Goal: Transaction & Acquisition: Book appointment/travel/reservation

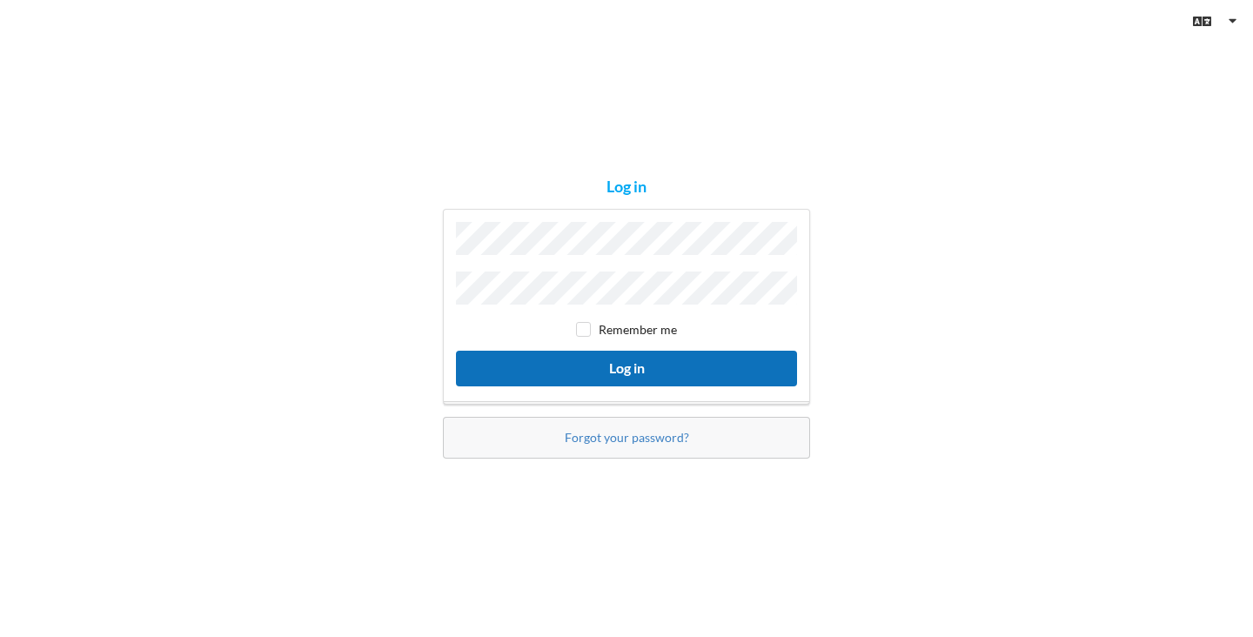
click at [625, 378] on button "Log in" at bounding box center [626, 369] width 341 height 36
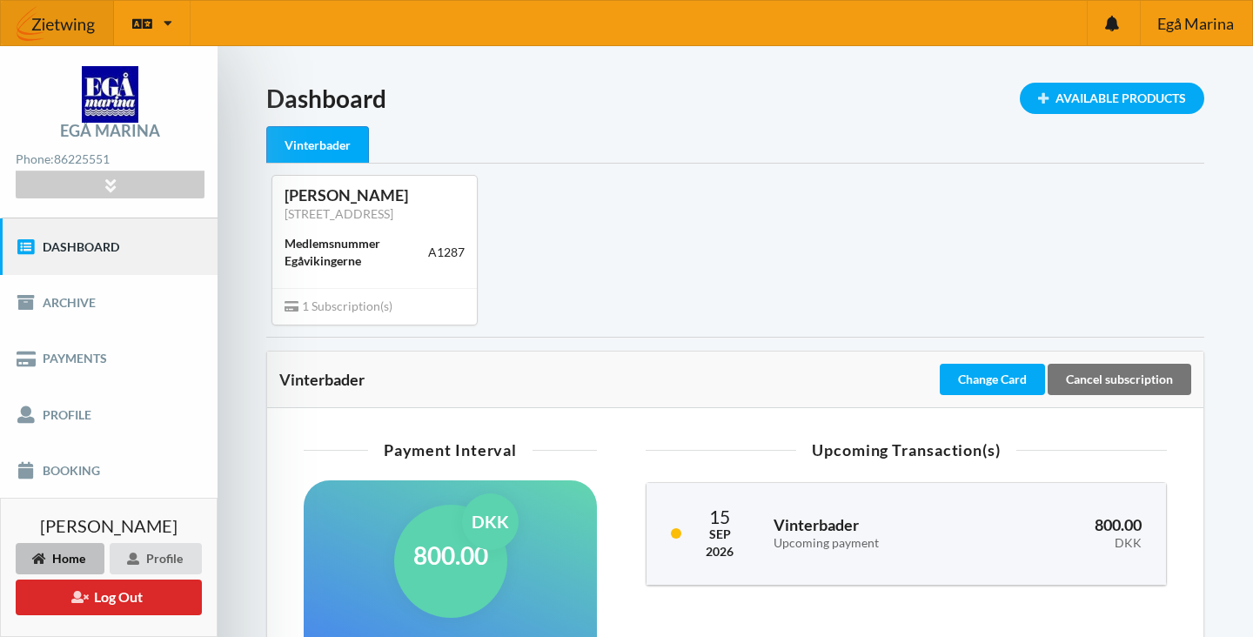
click at [1066, 81] on div "Loading... Available Products Dashboard Vinterbader [PERSON_NAME][GEOGRAPHIC_DA…" at bounding box center [734, 556] width 1035 height 1020
click at [1067, 98] on div "Available Products" at bounding box center [1111, 98] width 184 height 31
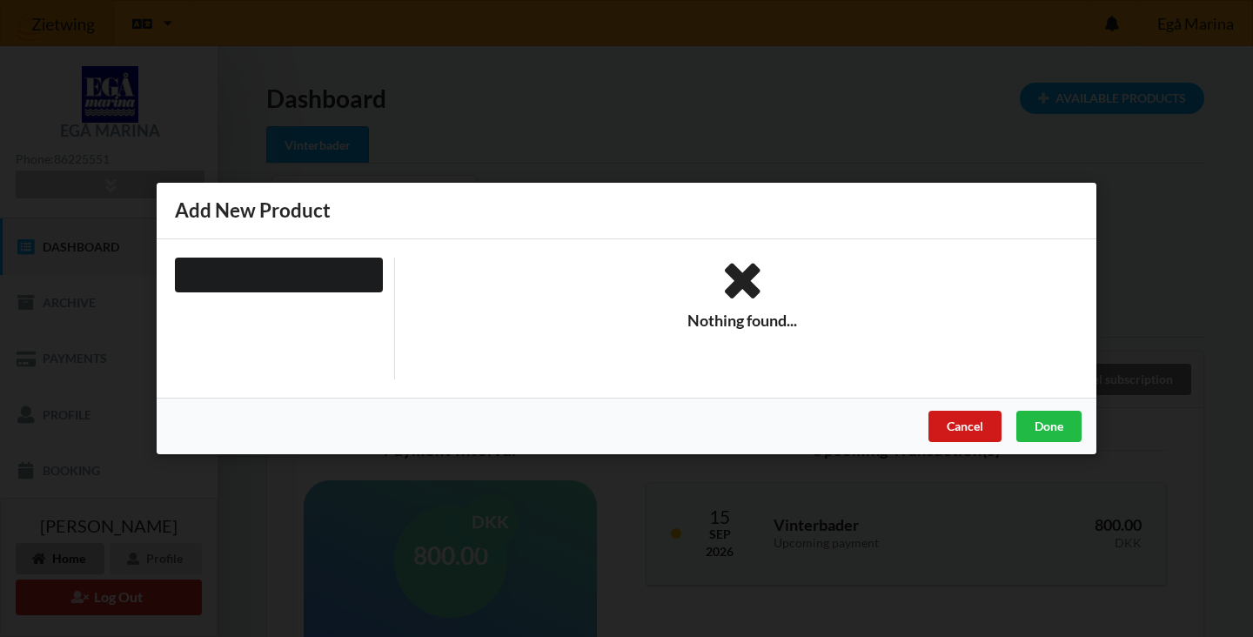
click at [958, 417] on div "Cancel" at bounding box center [964, 426] width 73 height 31
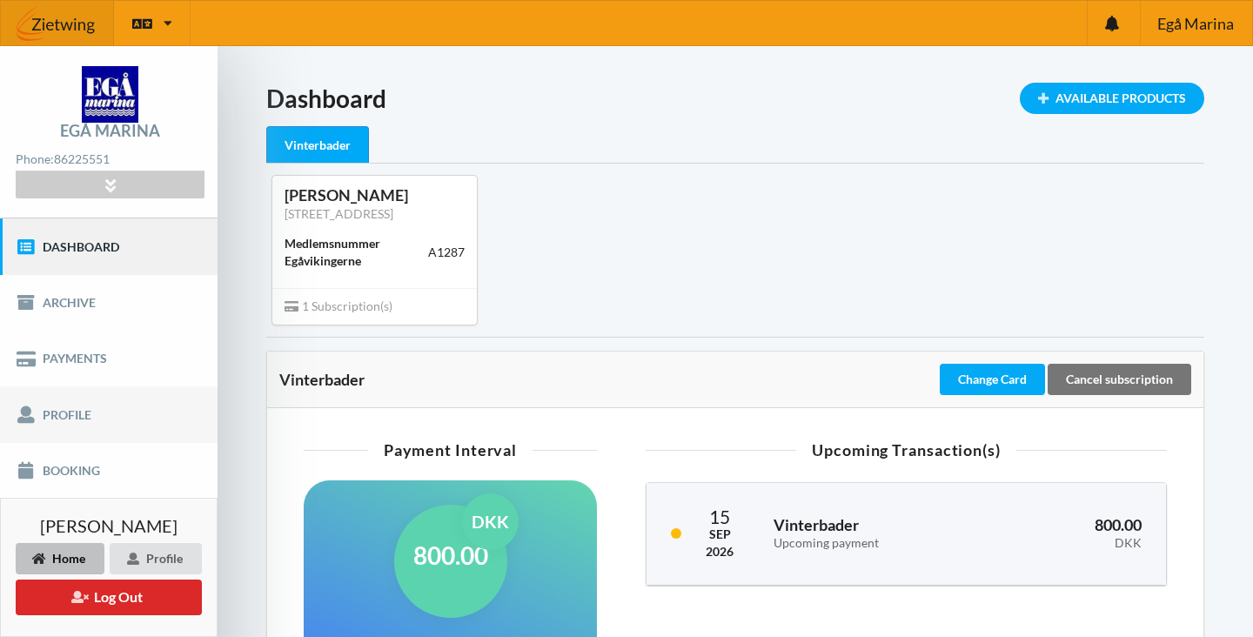
click at [90, 438] on link "Profile" at bounding box center [108, 414] width 217 height 56
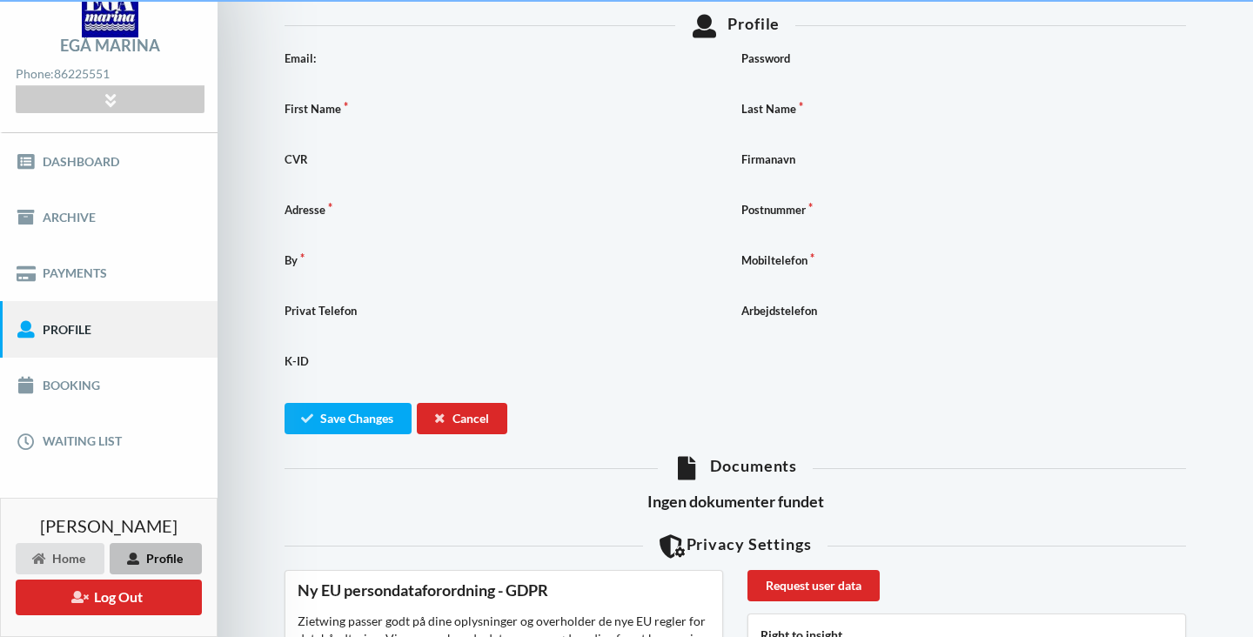
scroll to position [87, 0]
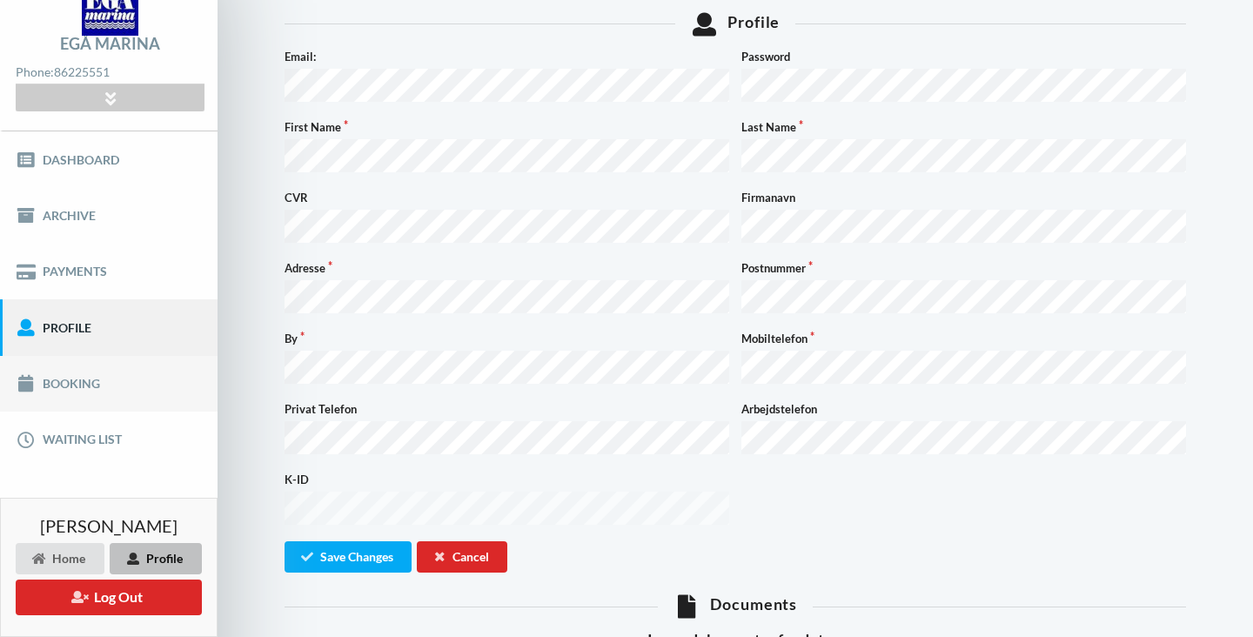
click at [59, 369] on link "Booking" at bounding box center [108, 384] width 217 height 56
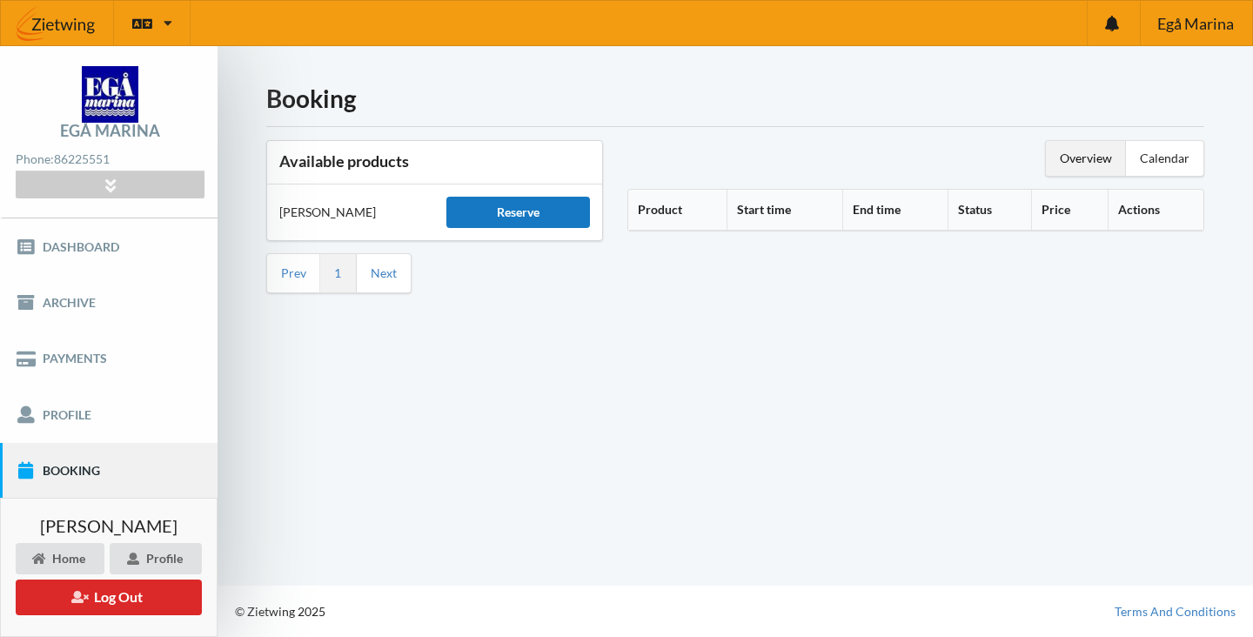
click at [525, 212] on div "Reserve" at bounding box center [517, 212] width 143 height 31
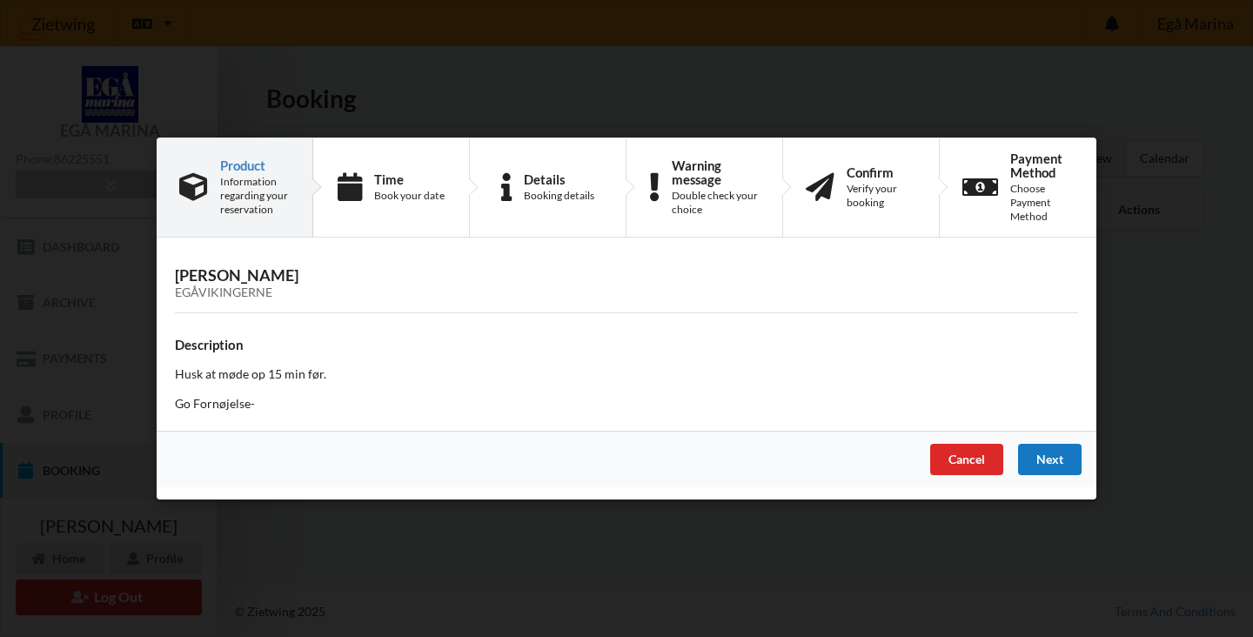
click at [1053, 456] on div "Next" at bounding box center [1049, 459] width 63 height 31
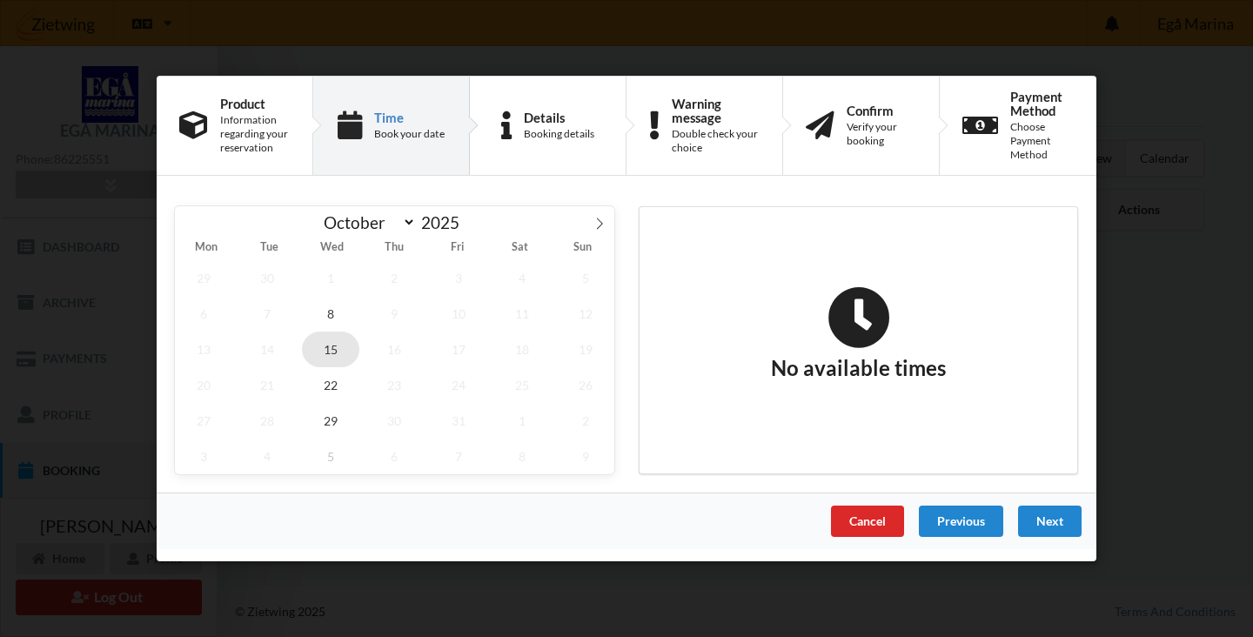
click at [331, 345] on span "15" at bounding box center [330, 349] width 57 height 36
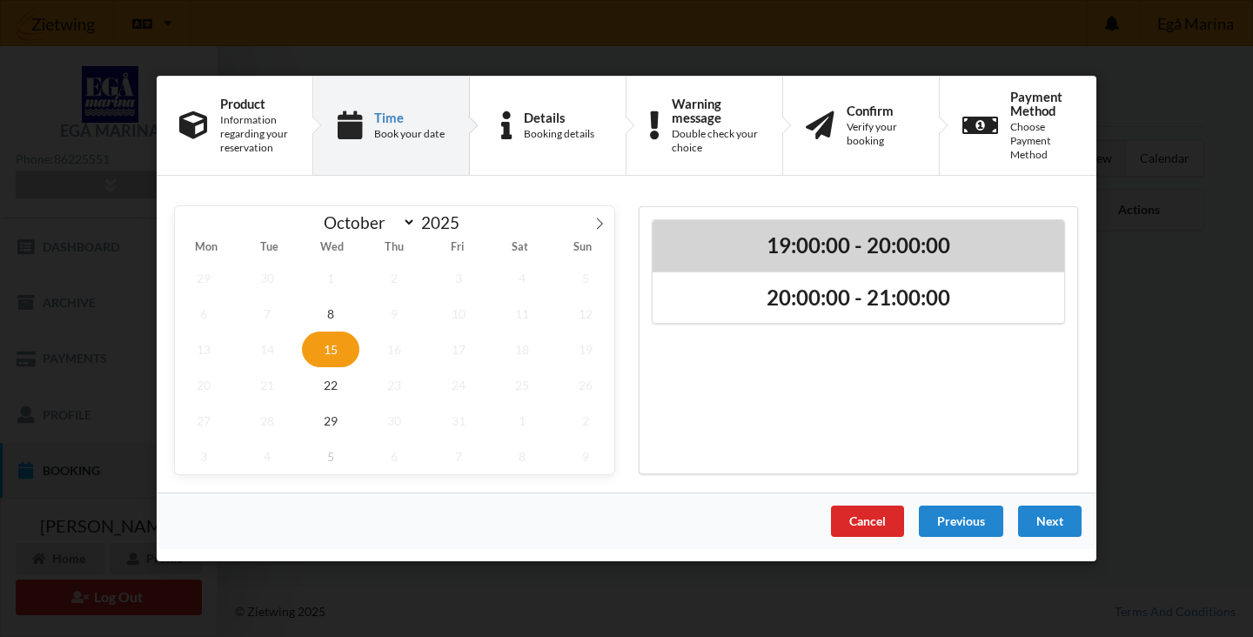
click at [853, 239] on h2 "19:00:00 - 20:00:00" at bounding box center [858, 245] width 387 height 27
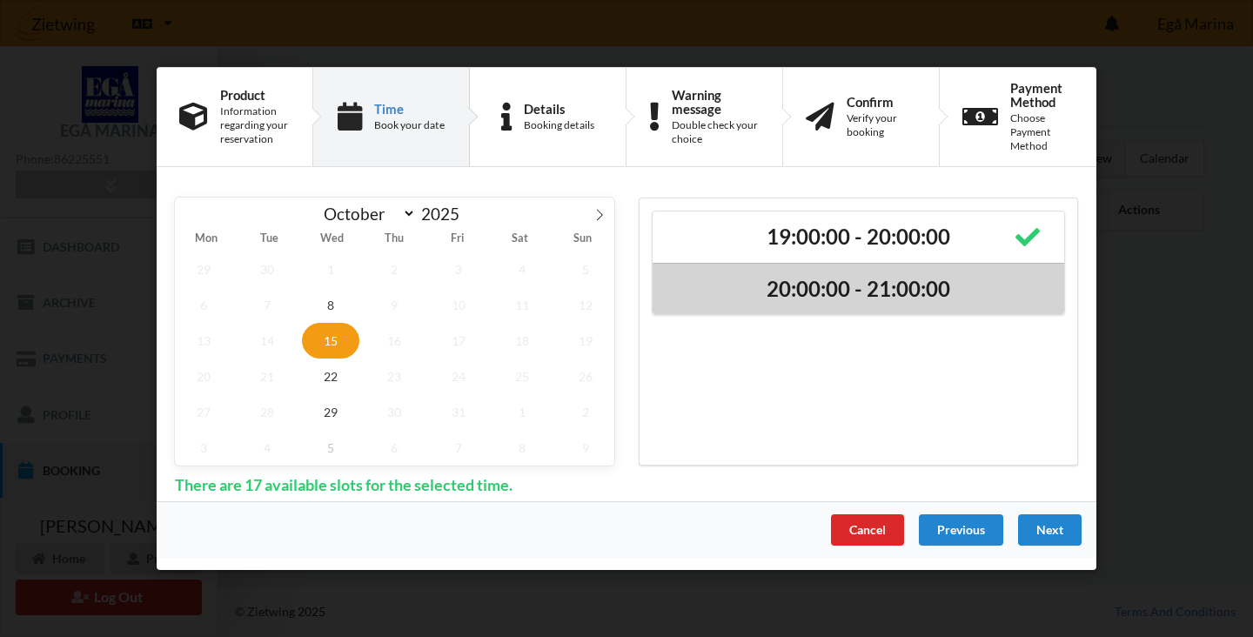
click at [856, 292] on h2 "20:00:00 - 21:00:00" at bounding box center [858, 288] width 387 height 27
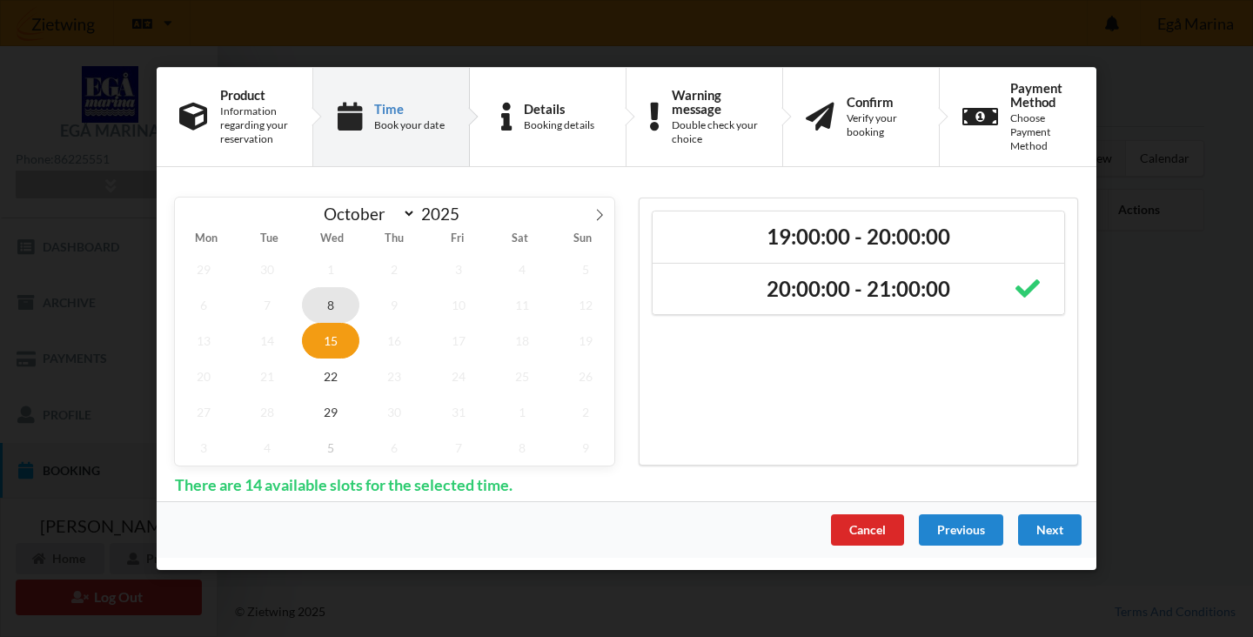
click at [332, 301] on span "8" at bounding box center [330, 305] width 57 height 36
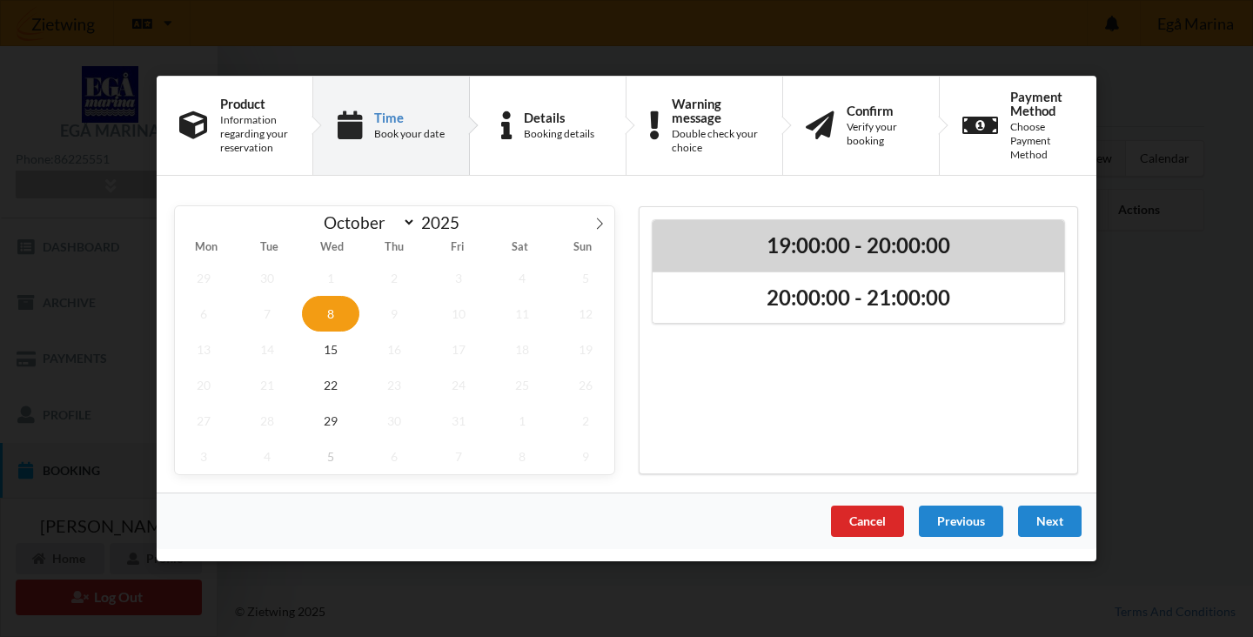
click at [939, 244] on h2 "19:00:00 - 20:00:00" at bounding box center [858, 245] width 387 height 27
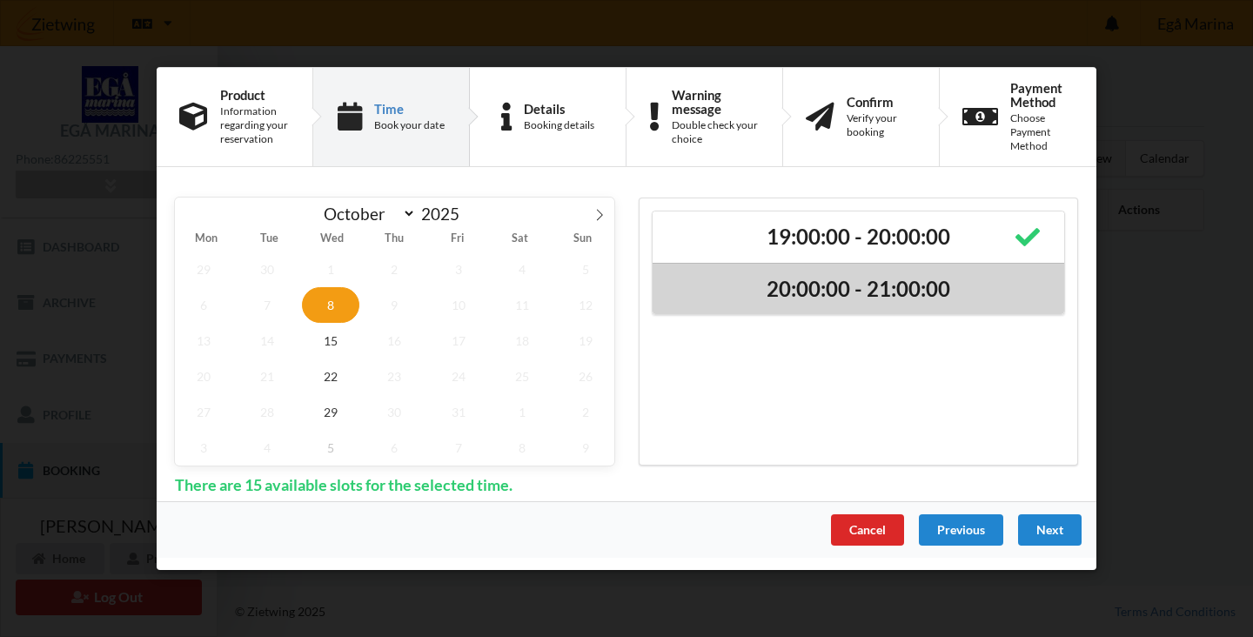
click at [895, 288] on h2 "20:00:00 - 21:00:00" at bounding box center [858, 288] width 387 height 27
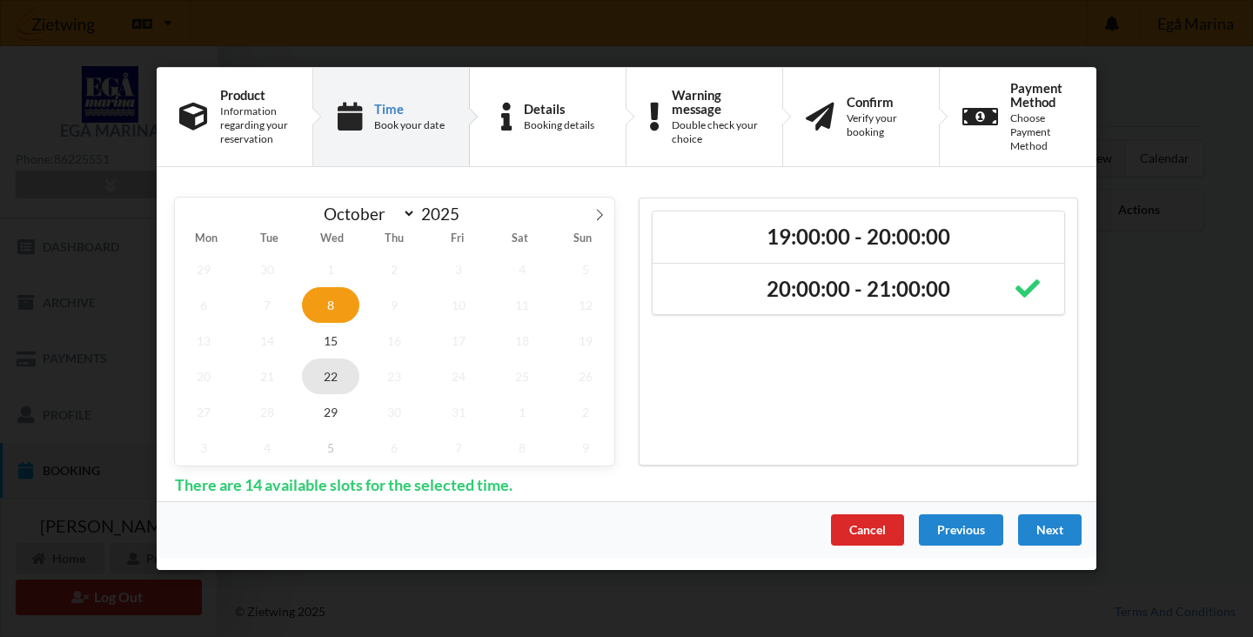
click at [326, 380] on span "22" at bounding box center [330, 376] width 57 height 36
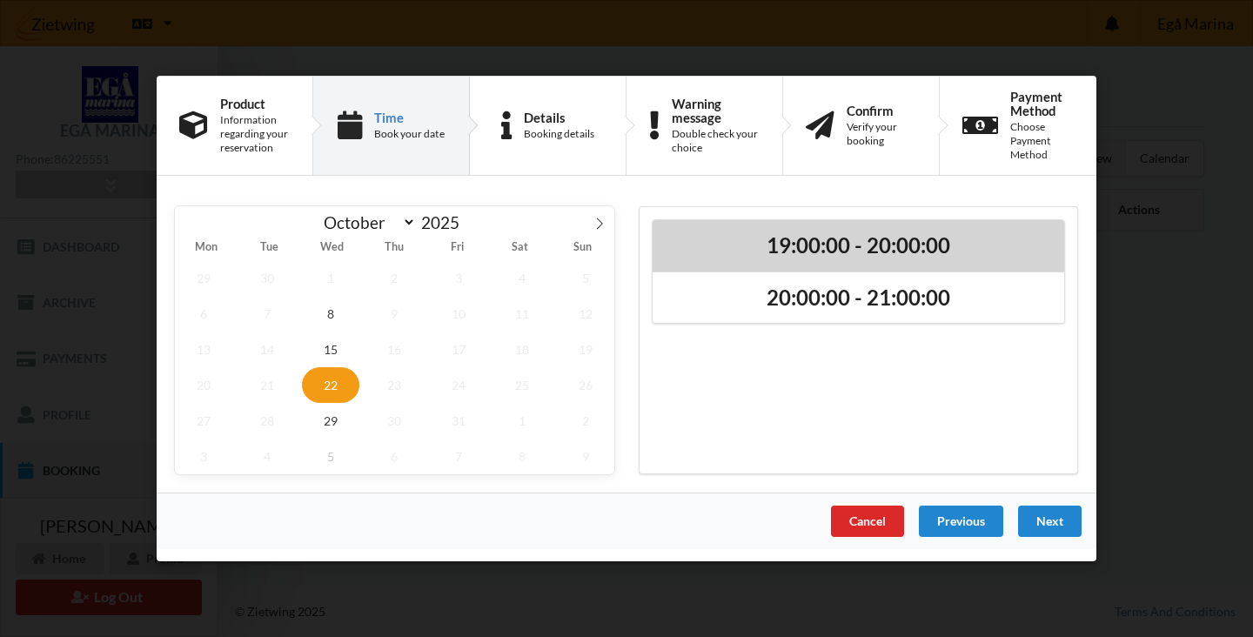
click at [896, 240] on h2 "19:00:00 - 20:00:00" at bounding box center [858, 245] width 387 height 27
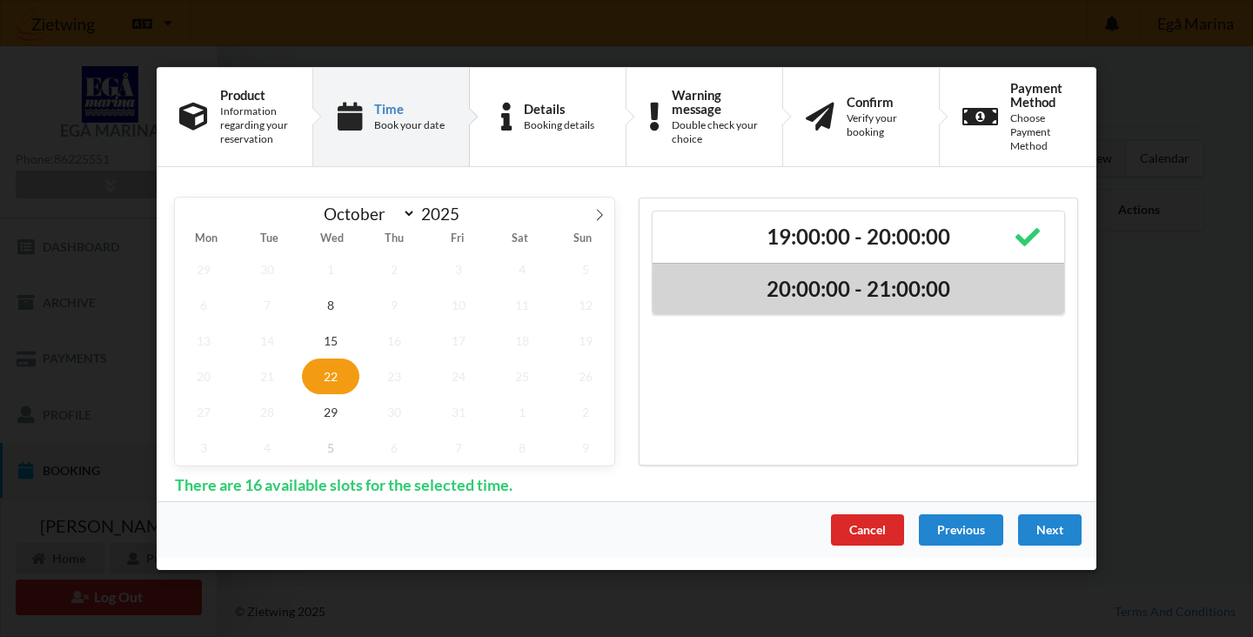
click at [875, 289] on h2 "20:00:00 - 21:00:00" at bounding box center [858, 288] width 387 height 27
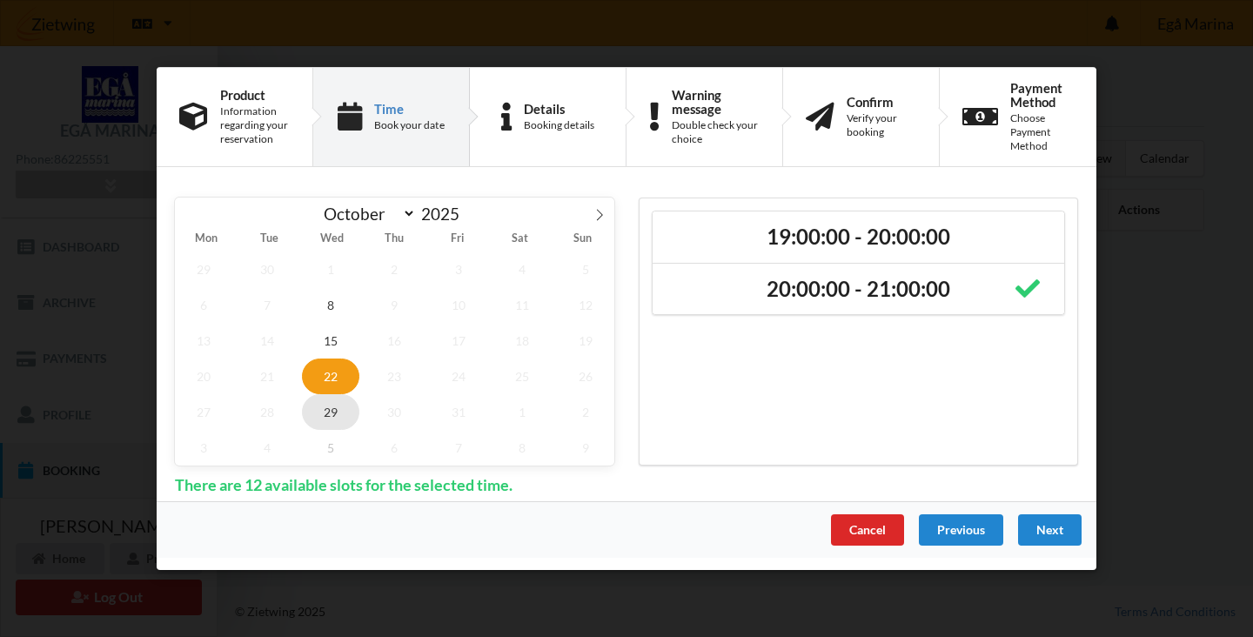
click at [326, 414] on span "29" at bounding box center [330, 412] width 57 height 36
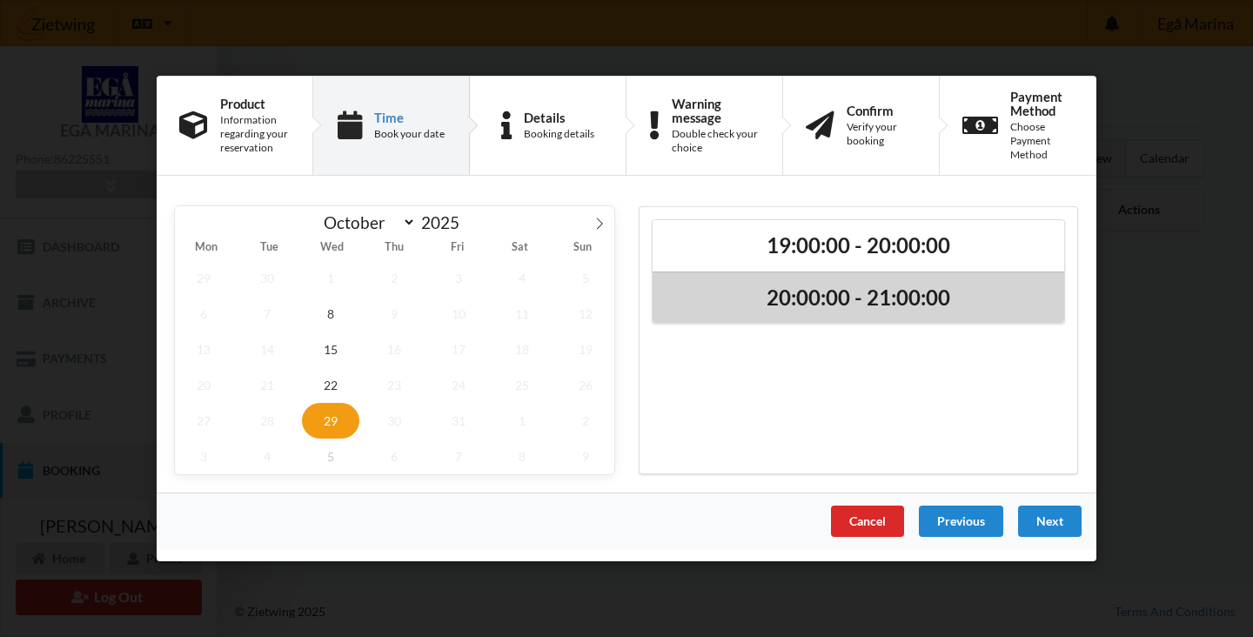
click at [835, 276] on div "20:00:00 - 21:00:00" at bounding box center [857, 297] width 411 height 52
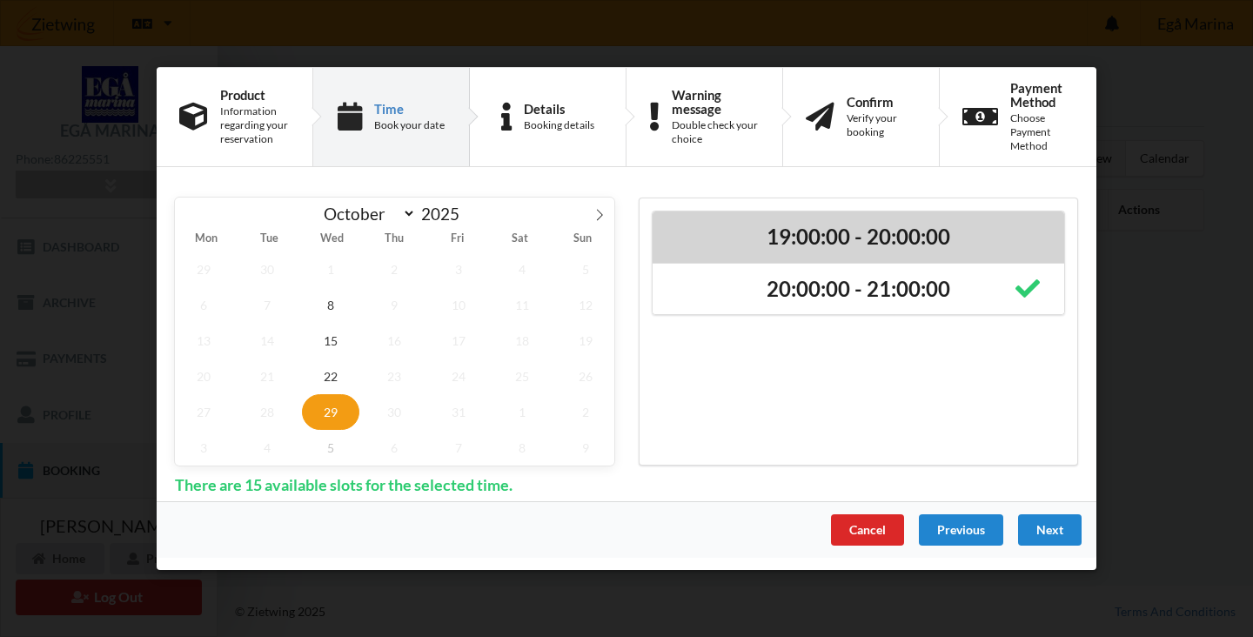
click at [832, 238] on h2 "19:00:00 - 20:00:00" at bounding box center [858, 237] width 387 height 27
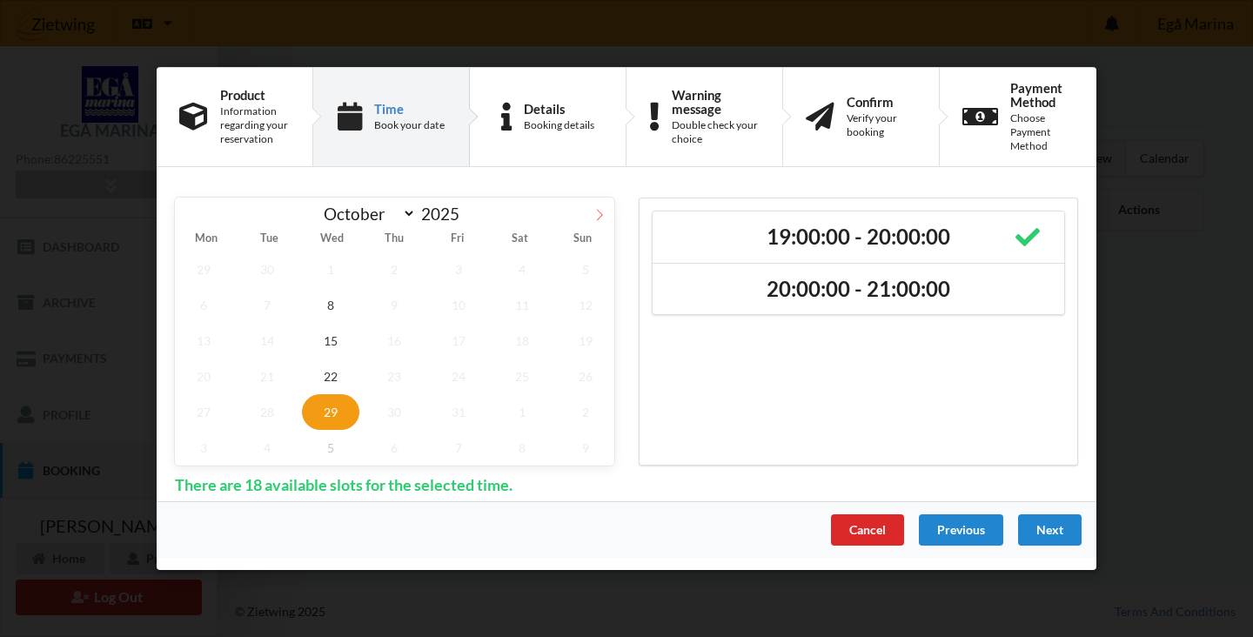
click at [598, 215] on icon at bounding box center [599, 215] width 12 height 12
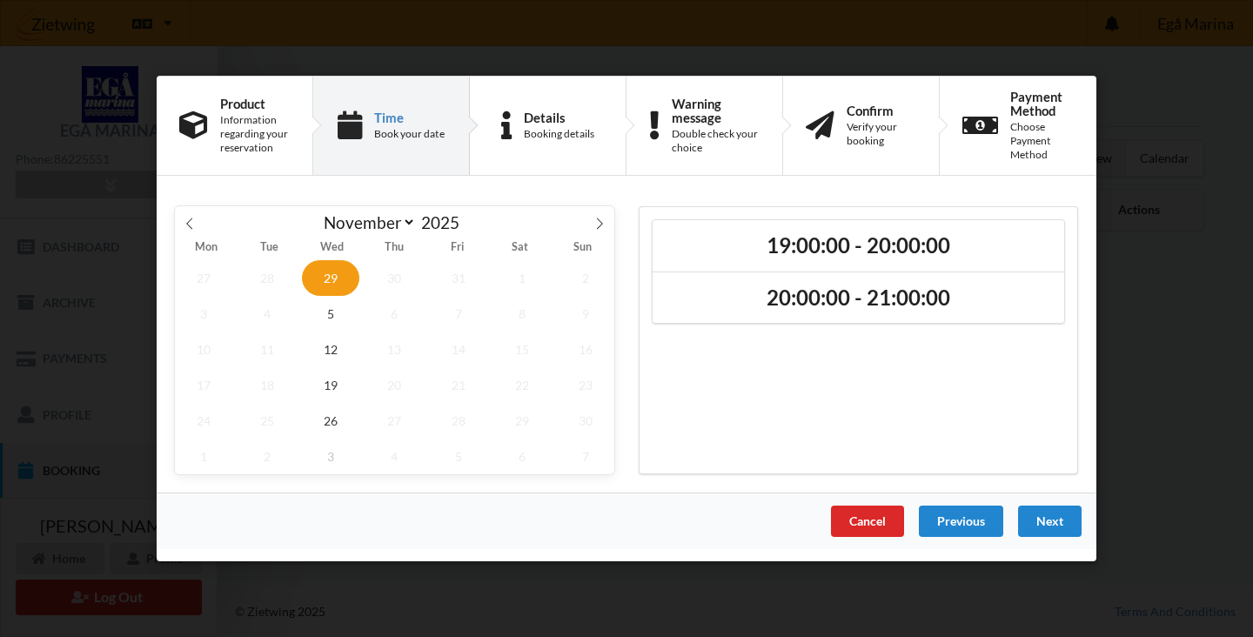
click at [344, 282] on span "29" at bounding box center [330, 278] width 57 height 36
click at [595, 221] on icon at bounding box center [599, 223] width 12 height 12
click at [340, 358] on span "17" at bounding box center [330, 349] width 57 height 36
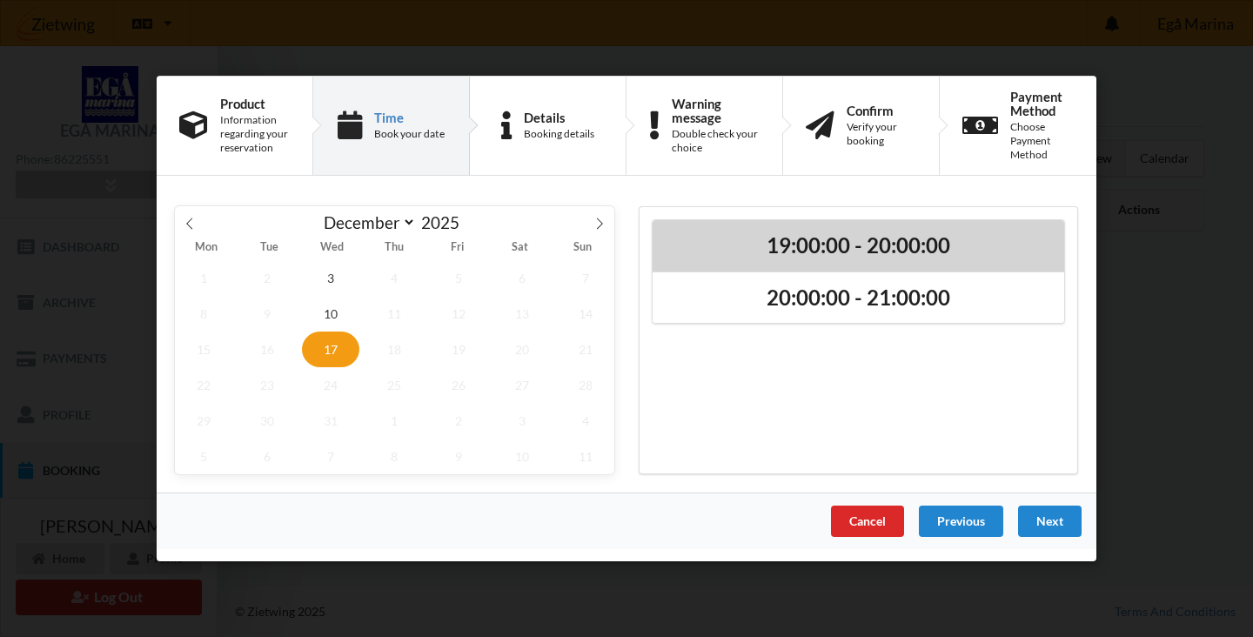
click at [860, 241] on h2 "19:00:00 - 20:00:00" at bounding box center [858, 245] width 387 height 27
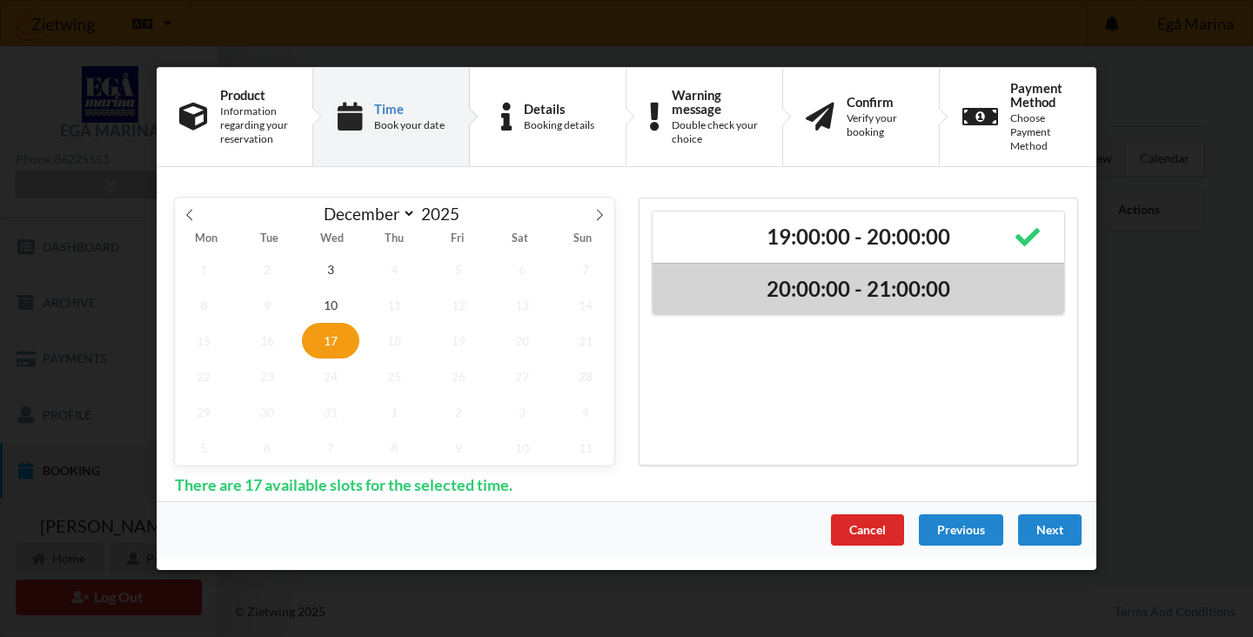
click at [864, 288] on h2 "20:00:00 - 21:00:00" at bounding box center [858, 288] width 387 height 27
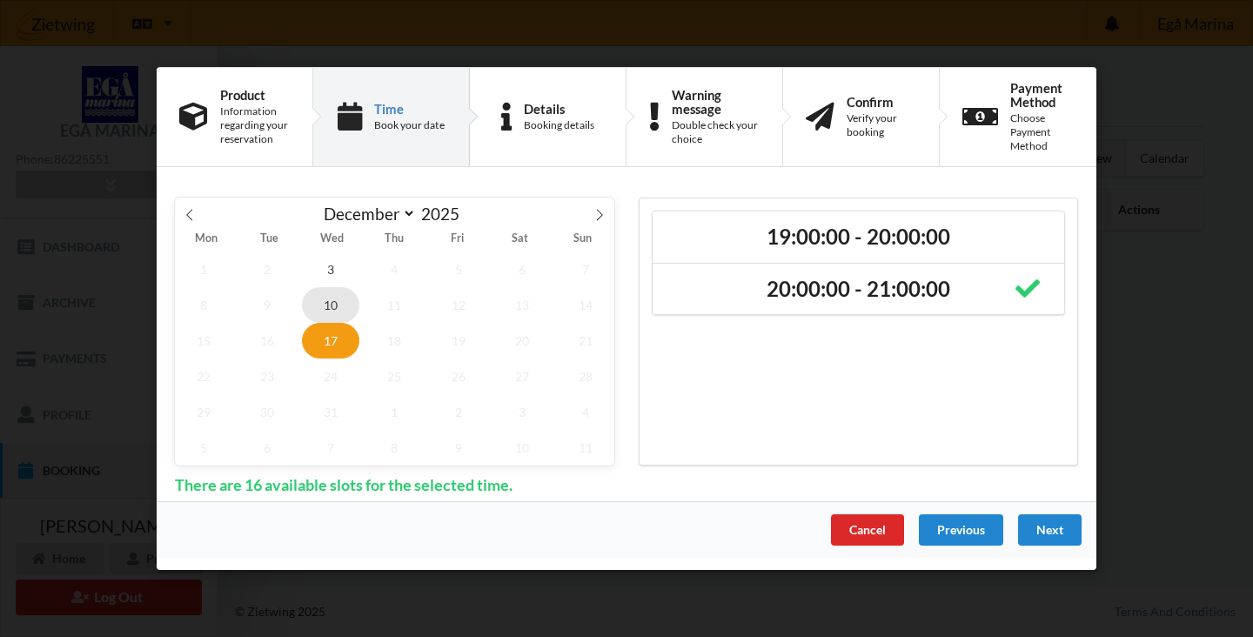
click at [325, 307] on span "10" at bounding box center [330, 305] width 57 height 36
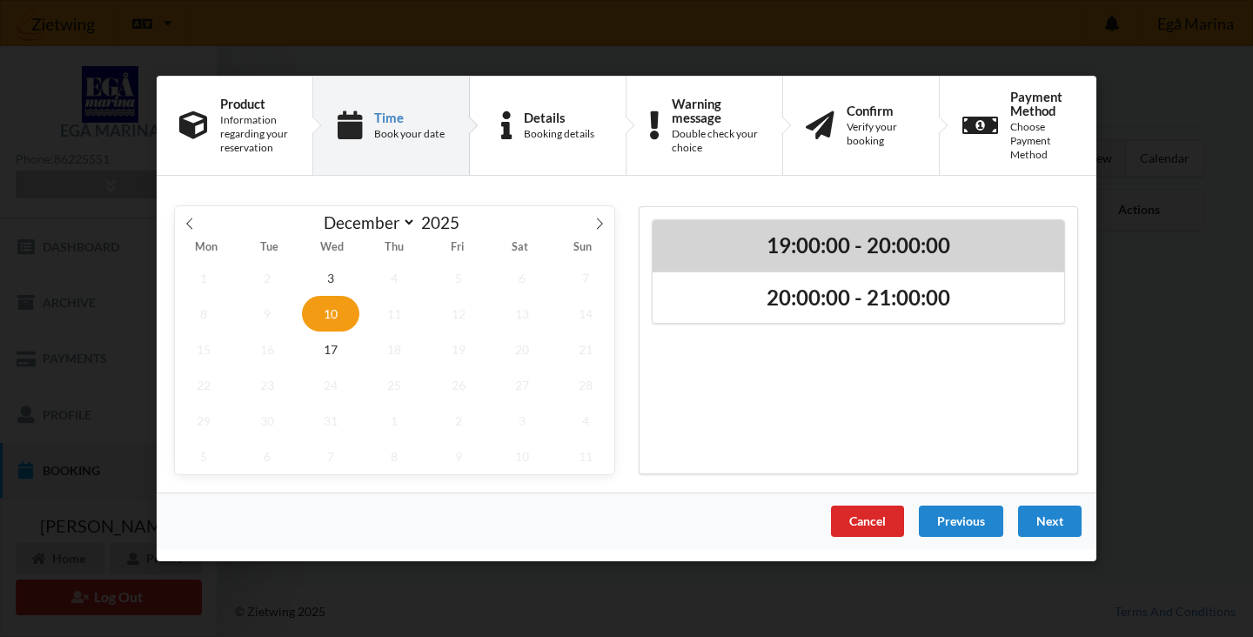
click at [895, 242] on h2 "19:00:00 - 20:00:00" at bounding box center [858, 245] width 387 height 27
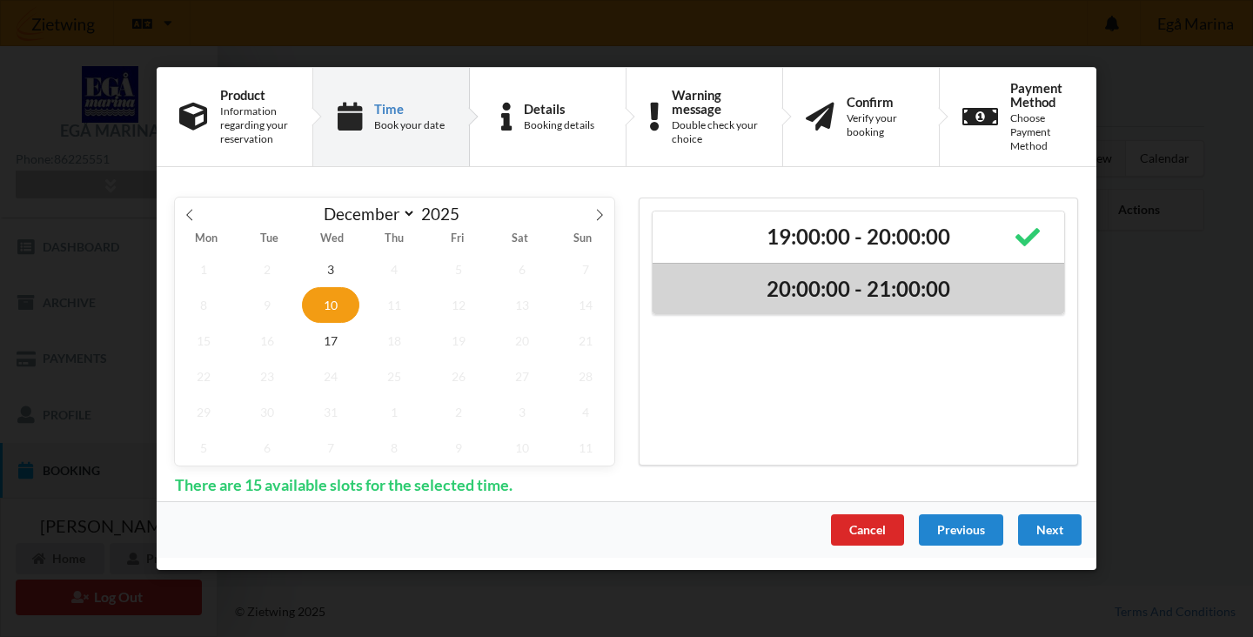
click at [879, 290] on h2 "20:00:00 - 21:00:00" at bounding box center [858, 288] width 387 height 27
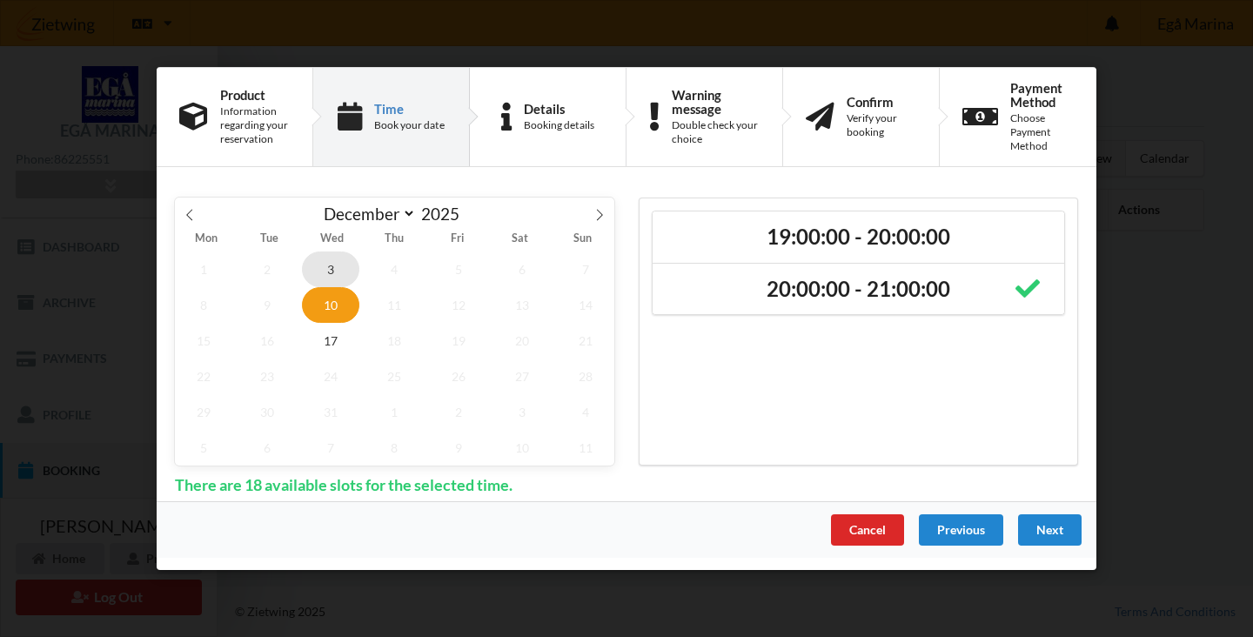
click at [329, 267] on span "3" at bounding box center [330, 269] width 57 height 36
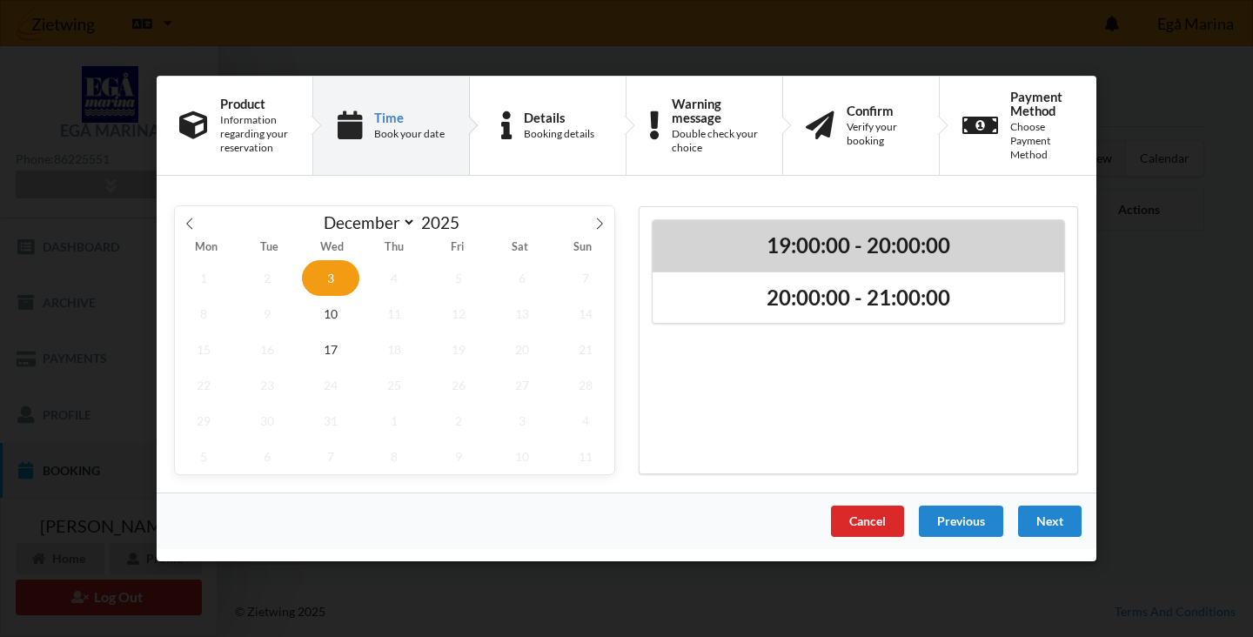
click at [920, 253] on h2 "19:00:00 - 20:00:00" at bounding box center [858, 245] width 387 height 27
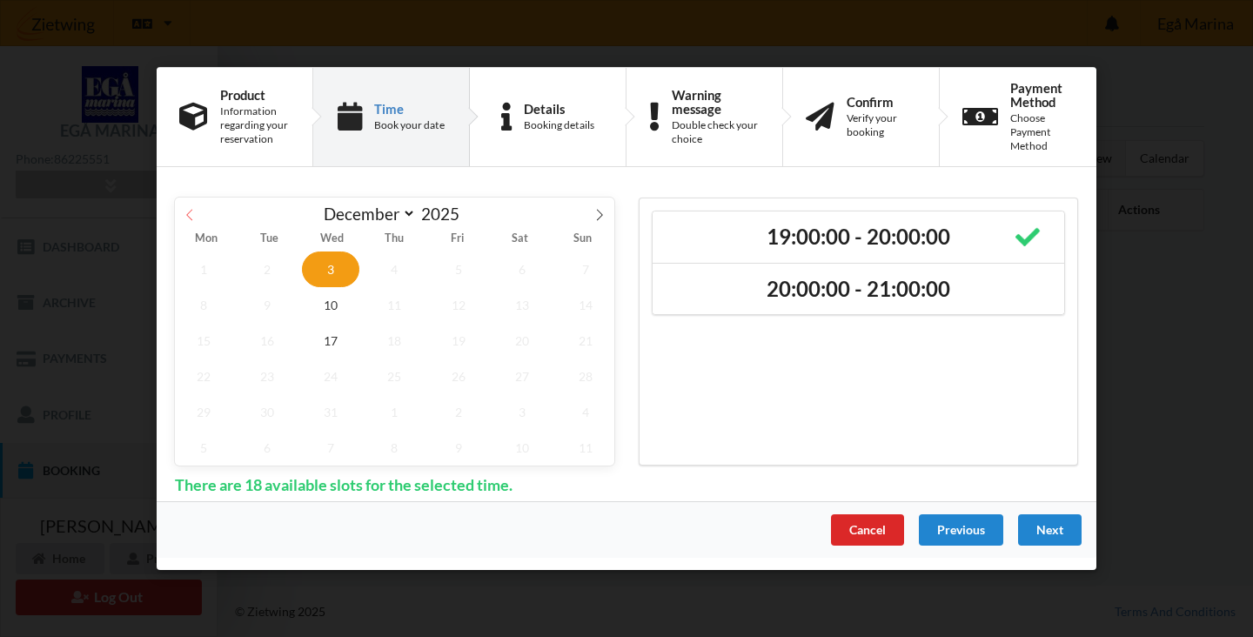
click at [192, 219] on icon at bounding box center [190, 215] width 12 height 12
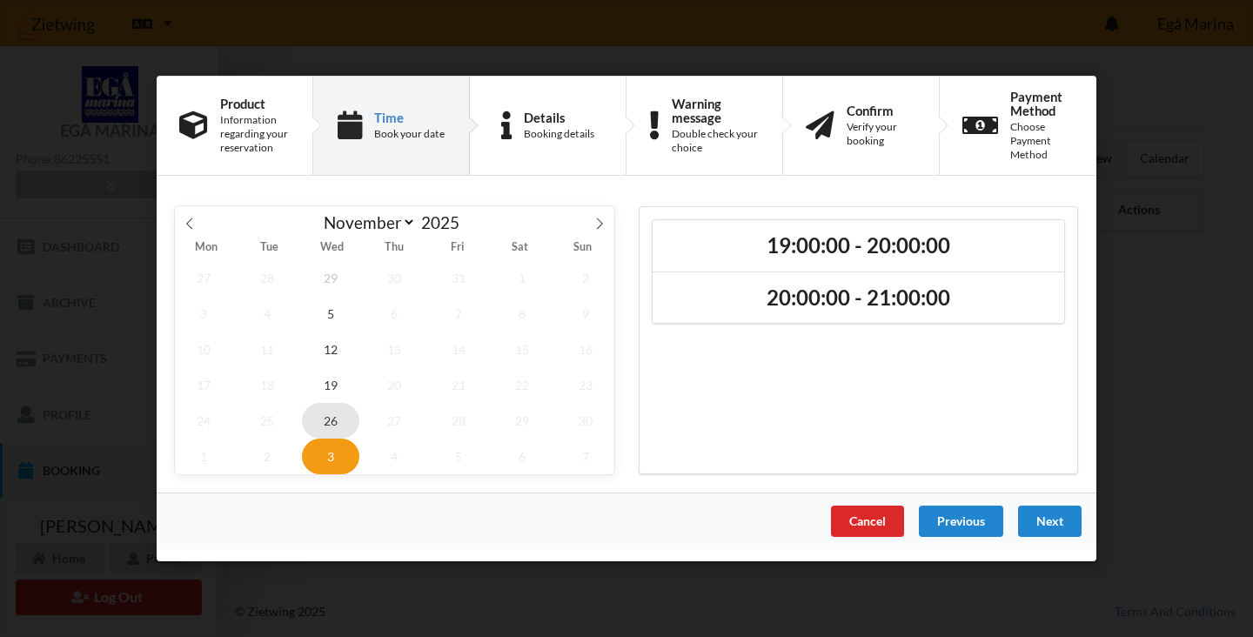
click at [331, 409] on span "26" at bounding box center [330, 421] width 57 height 36
click at [330, 382] on span "19" at bounding box center [330, 385] width 57 height 36
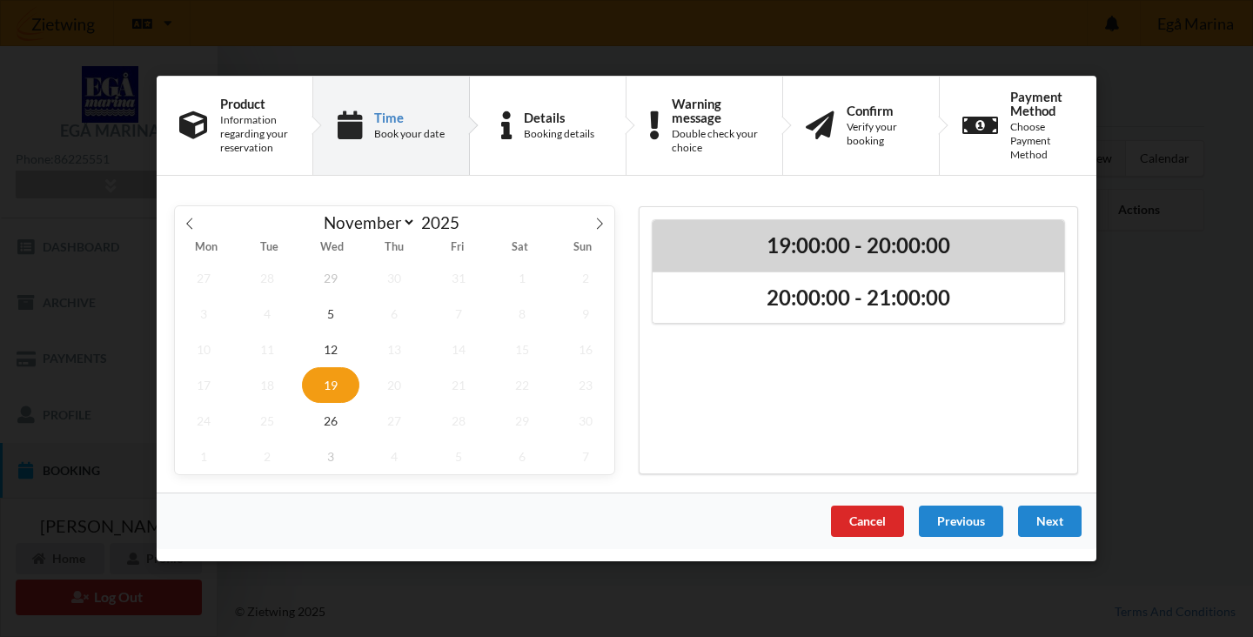
click at [785, 260] on div "19:00:00 - 20:00:00" at bounding box center [857, 245] width 411 height 51
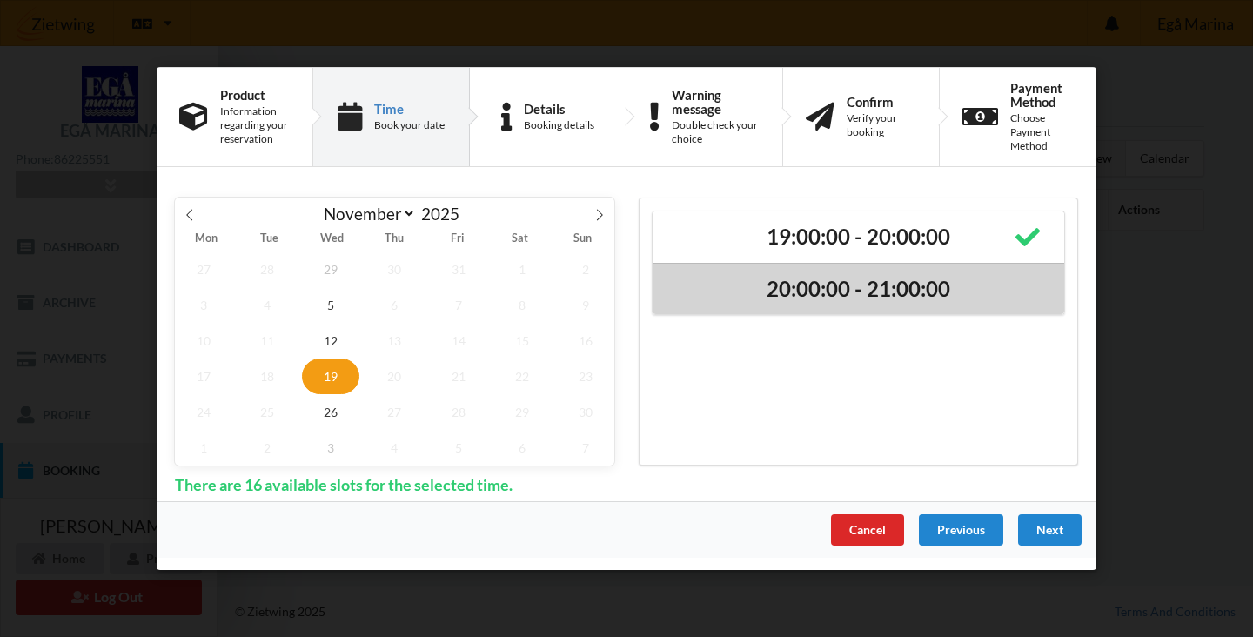
click at [785, 291] on h2 "20:00:00 - 21:00:00" at bounding box center [858, 288] width 387 height 27
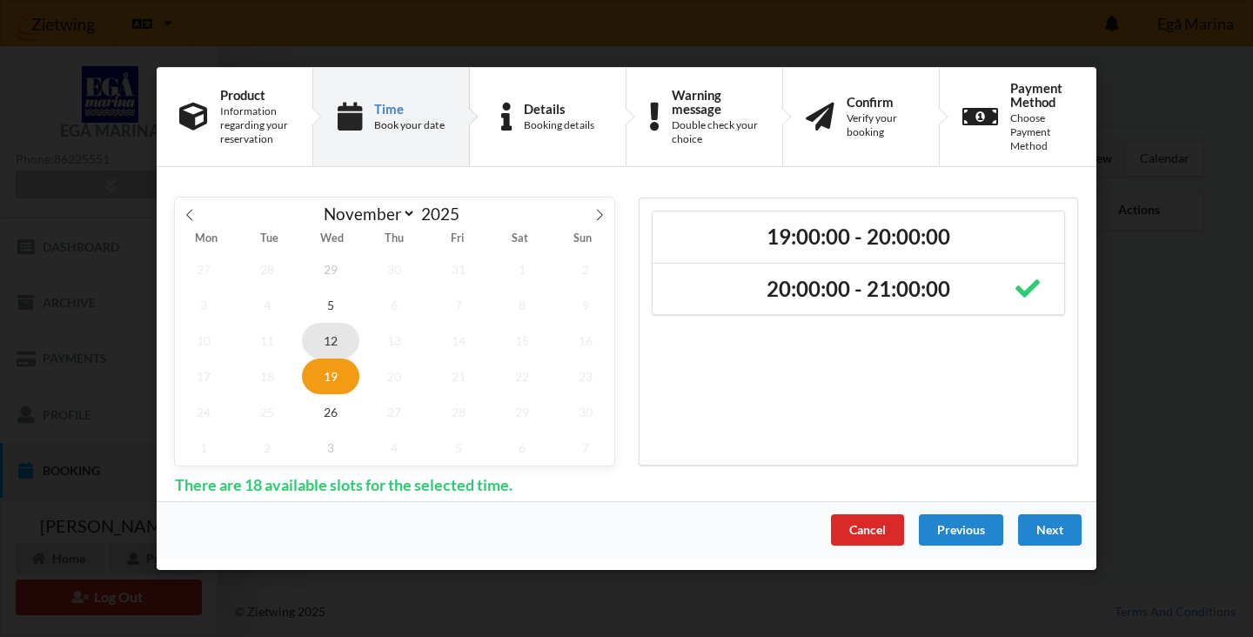
click at [326, 339] on span "12" at bounding box center [330, 341] width 57 height 36
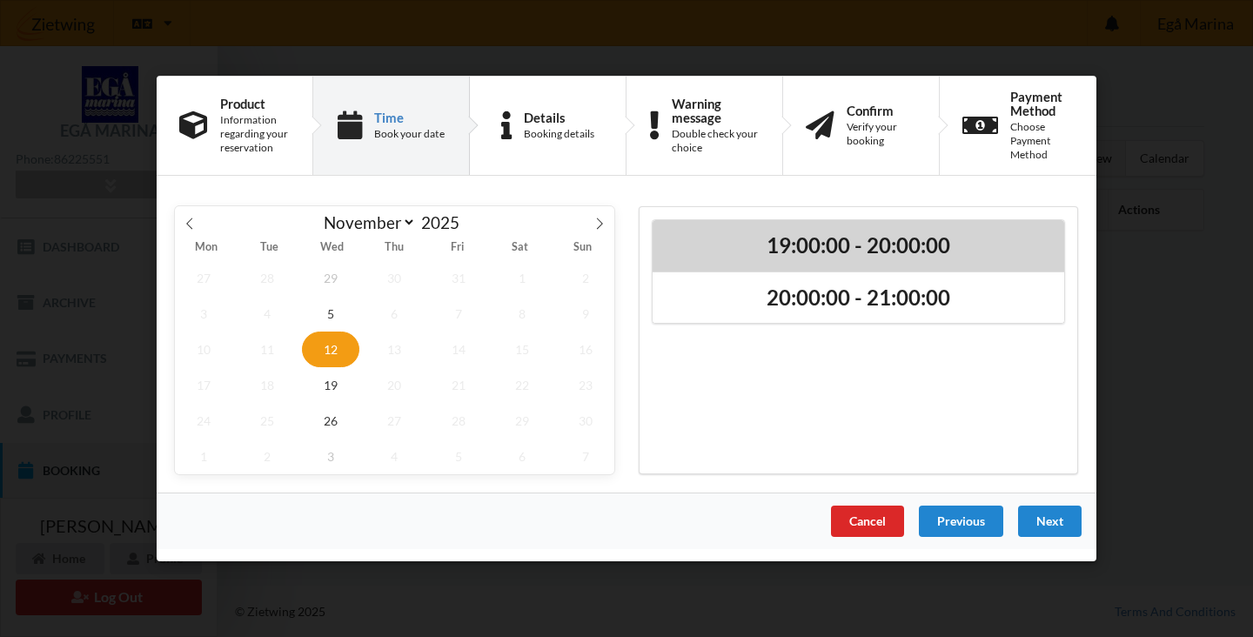
click at [864, 237] on h2 "19:00:00 - 20:00:00" at bounding box center [858, 245] width 387 height 27
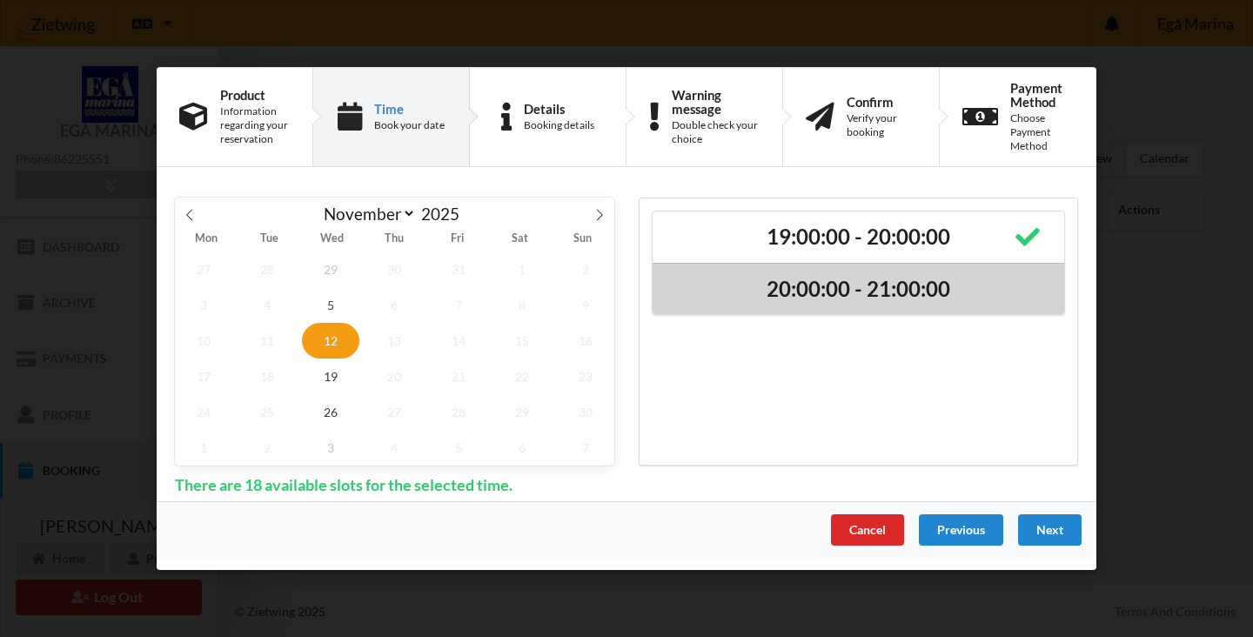
click at [852, 289] on h2 "20:00:00 - 21:00:00" at bounding box center [858, 288] width 387 height 27
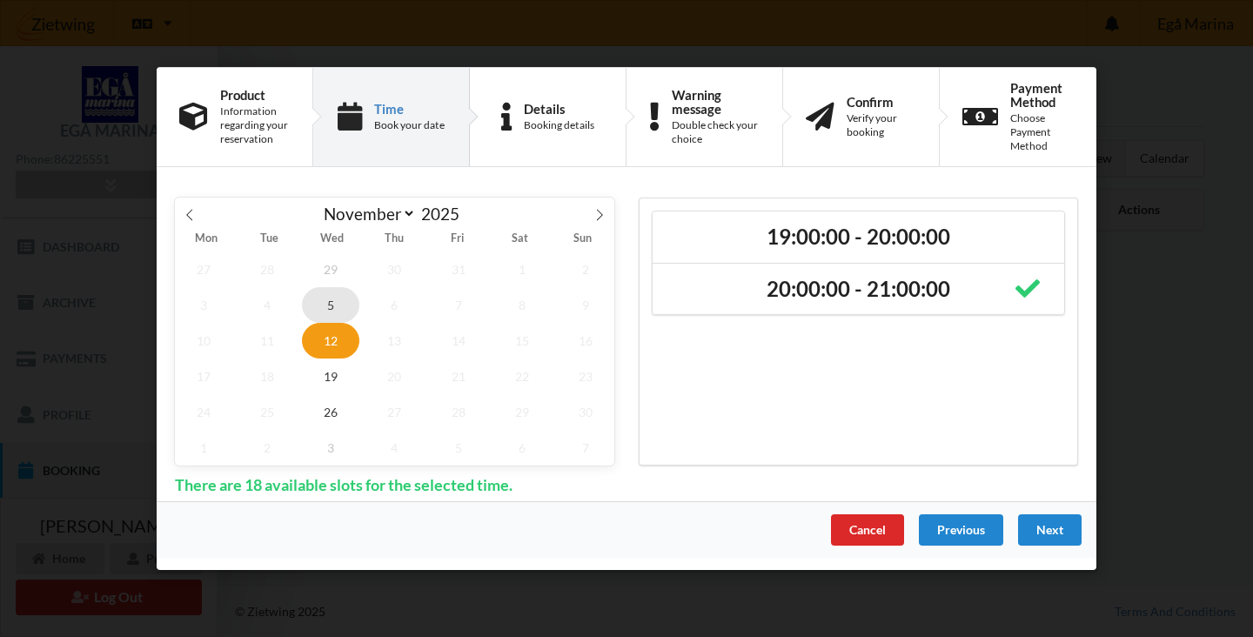
click at [335, 302] on span "5" at bounding box center [330, 305] width 57 height 36
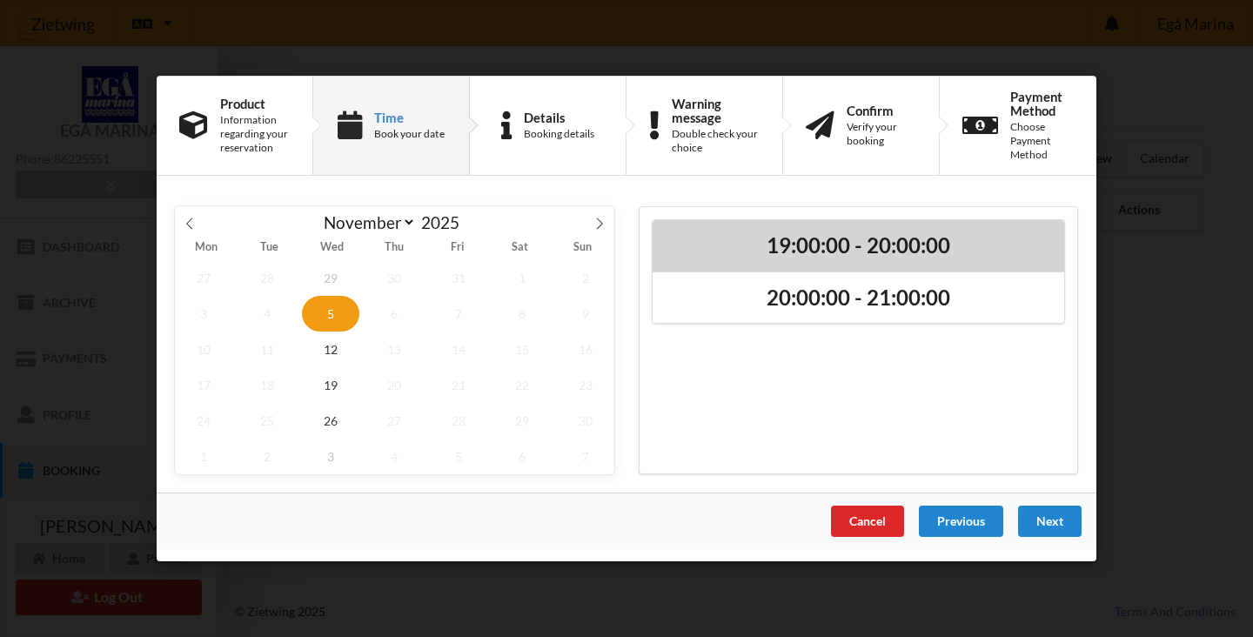
click at [848, 260] on div "19:00:00 - 20:00:00" at bounding box center [857, 245] width 411 height 51
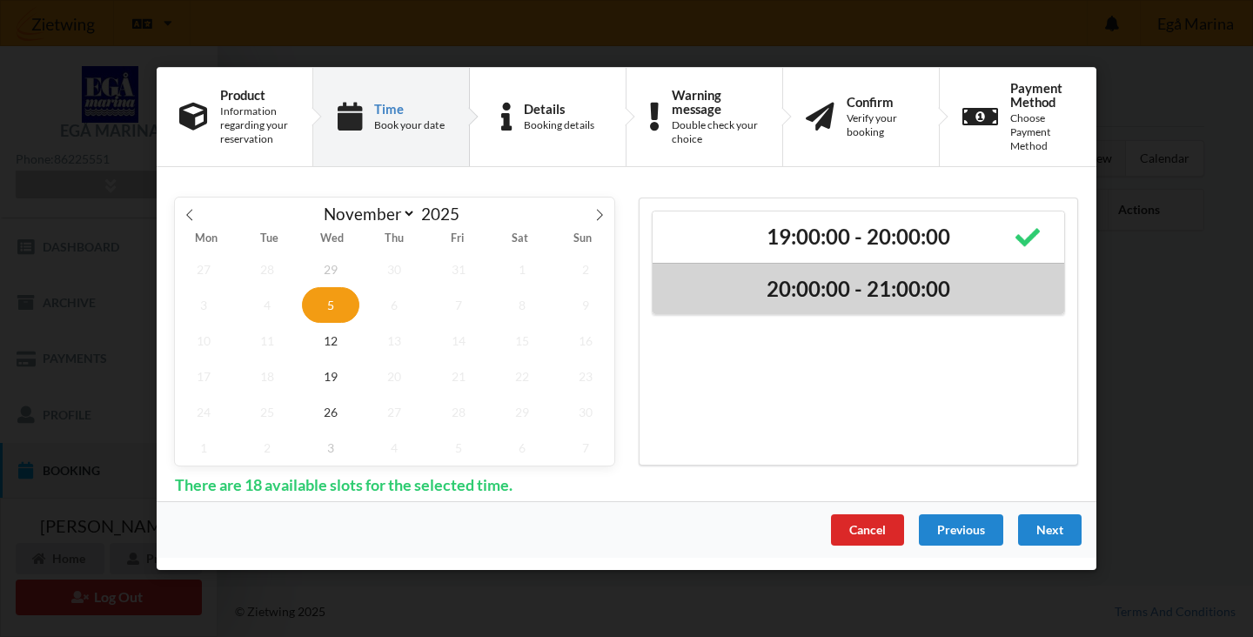
click at [868, 281] on h2 "20:00:00 - 21:00:00" at bounding box center [858, 288] width 387 height 27
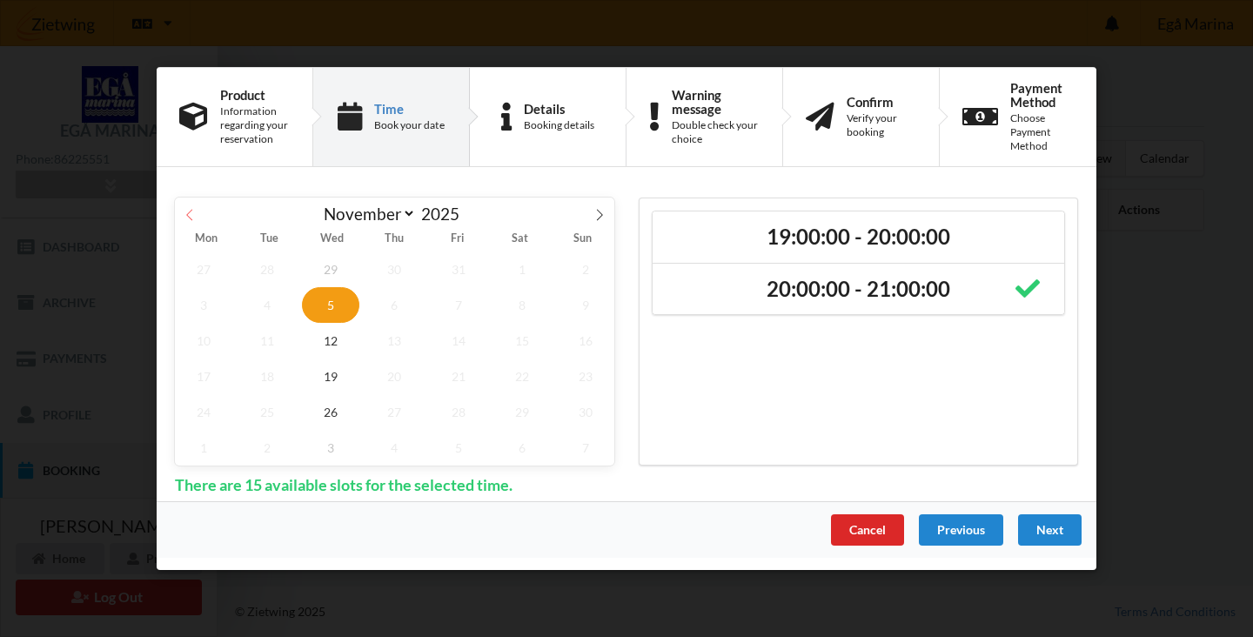
click at [183, 217] on span at bounding box center [190, 212] width 30 height 30
select select "9"
